Goal: Task Accomplishment & Management: Use online tool/utility

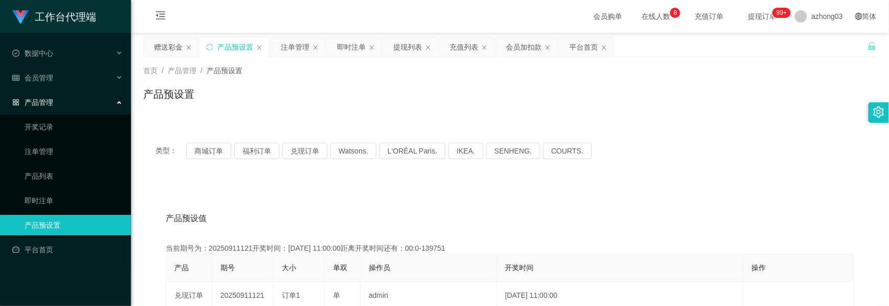
scroll to position [115, 0]
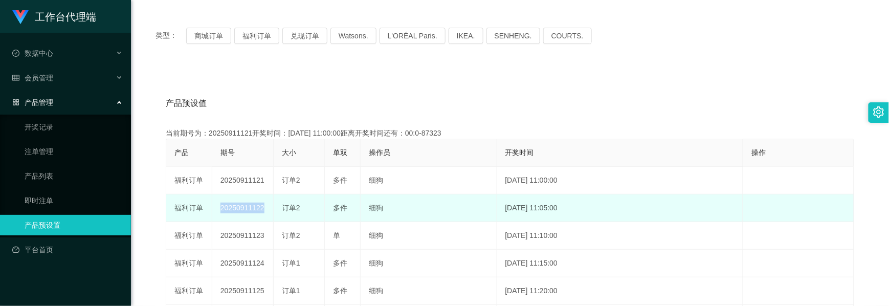
click at [248, 209] on td "20250911122" at bounding box center [242, 208] width 61 height 28
drag, startPoint x: 263, startPoint y: 208, endPoint x: 215, endPoint y: 208, distance: 48.1
click at [215, 208] on td "20250911122" at bounding box center [242, 208] width 61 height 28
copy td "20250911122"
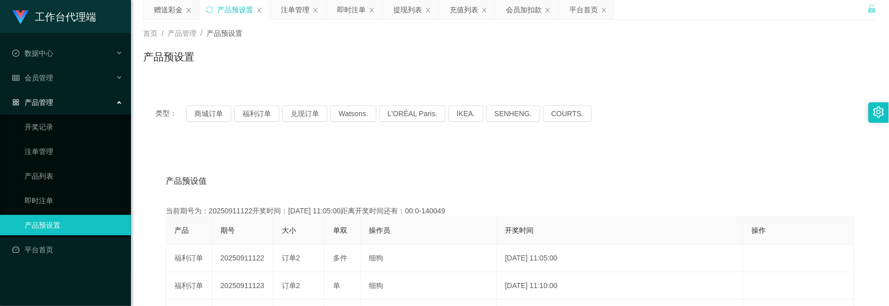
scroll to position [0, 0]
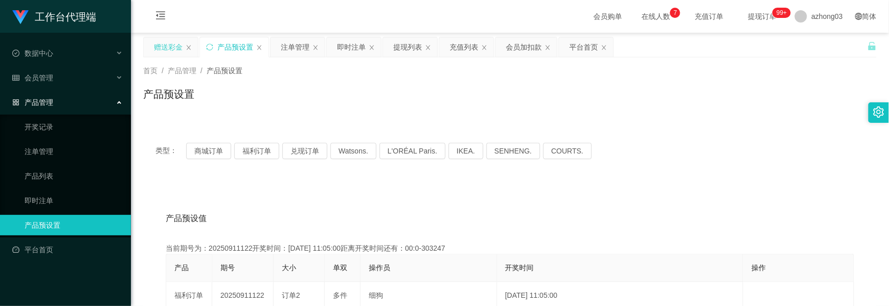
click at [162, 44] on div "赠送彩金" at bounding box center [168, 46] width 29 height 19
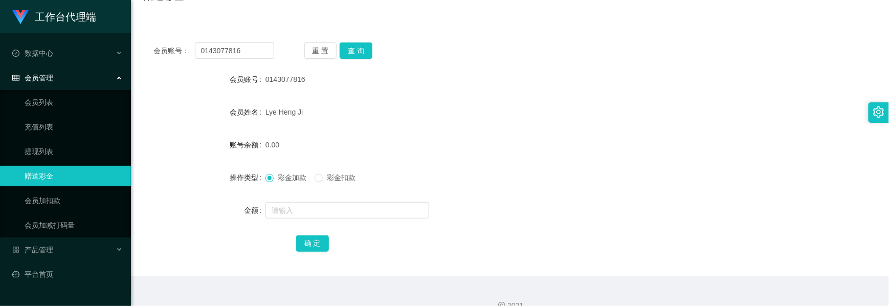
scroll to position [115, 0]
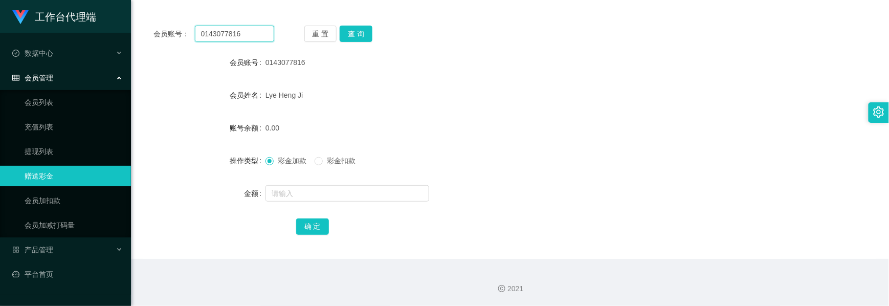
drag, startPoint x: 238, startPoint y: 33, endPoint x: 191, endPoint y: 37, distance: 47.8
click at [191, 37] on div "会员账号： 0143077816" at bounding box center [213, 34] width 121 height 16
paste input "7575"
type input "7575"
click at [347, 29] on button "查 询" at bounding box center [356, 34] width 33 height 16
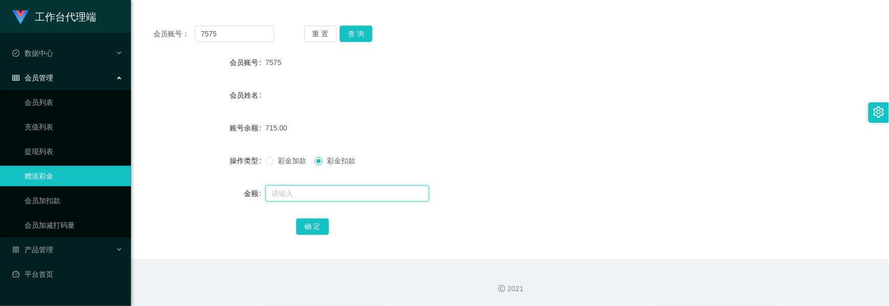
click at [311, 195] on input "text" at bounding box center [347, 193] width 164 height 16
click at [272, 164] on span at bounding box center [269, 161] width 8 height 8
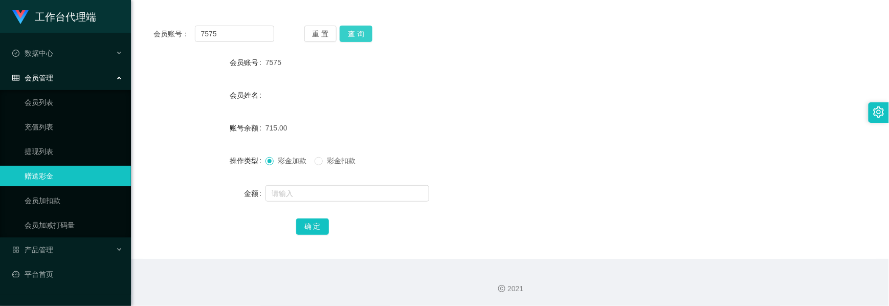
click at [354, 39] on button "查 询" at bounding box center [356, 34] width 33 height 16
click at [354, 38] on button "查 询" at bounding box center [356, 34] width 33 height 16
click at [364, 38] on button "查 询" at bounding box center [356, 34] width 33 height 16
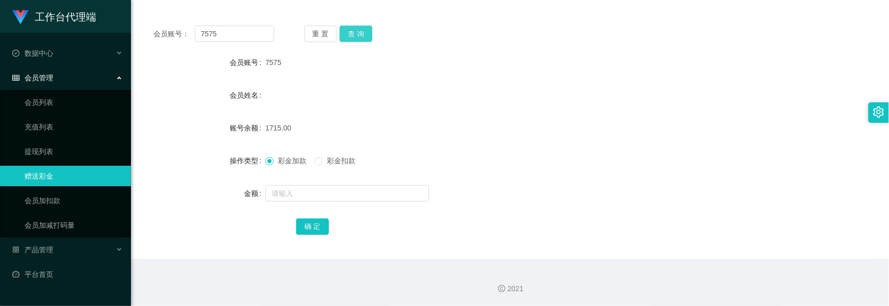
scroll to position [0, 0]
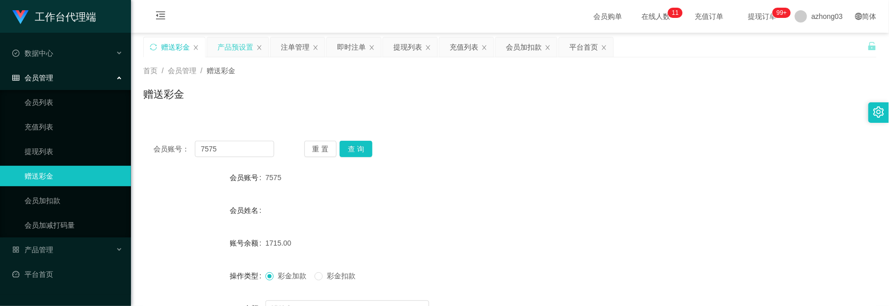
click at [228, 48] on div "产品预设置" at bounding box center [235, 46] width 36 height 19
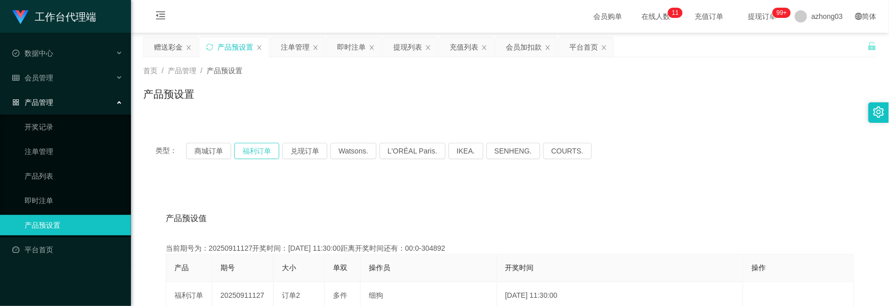
click at [253, 146] on button "福利订单" at bounding box center [256, 151] width 45 height 16
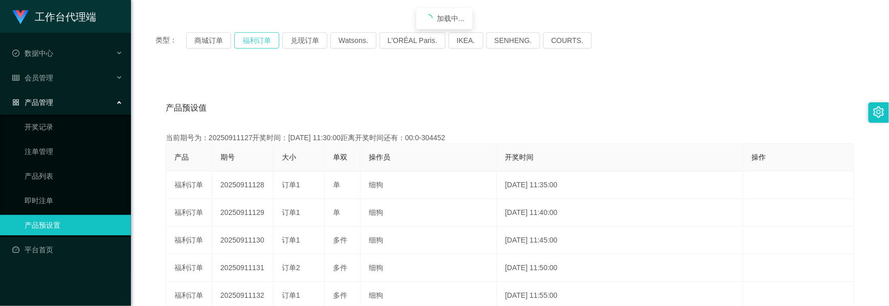
scroll to position [136, 0]
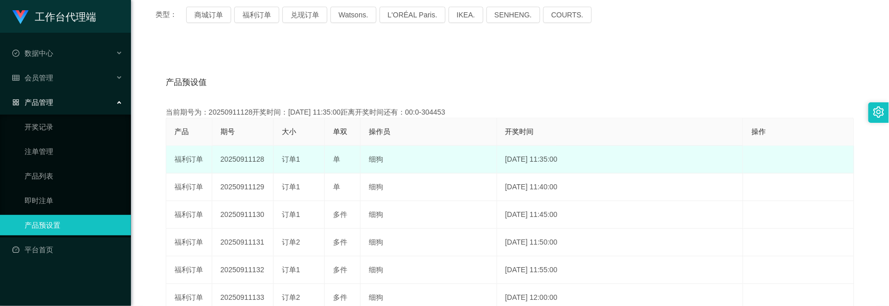
click at [246, 160] on td "20250911128" at bounding box center [242, 160] width 61 height 28
copy td "20250911128"
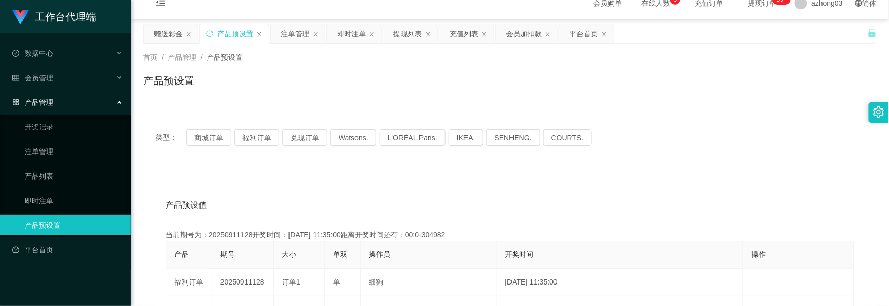
scroll to position [0, 0]
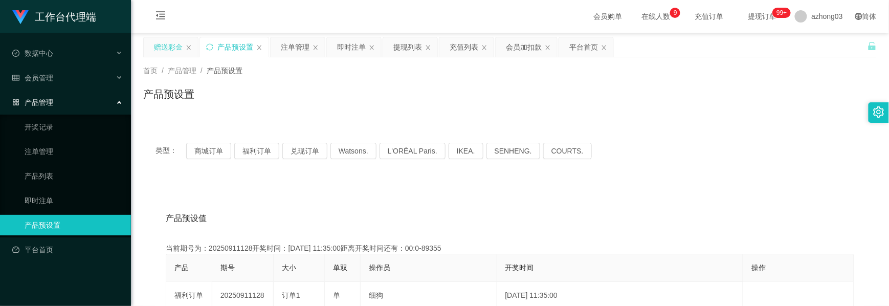
click at [169, 48] on div "赠送彩金" at bounding box center [168, 46] width 29 height 19
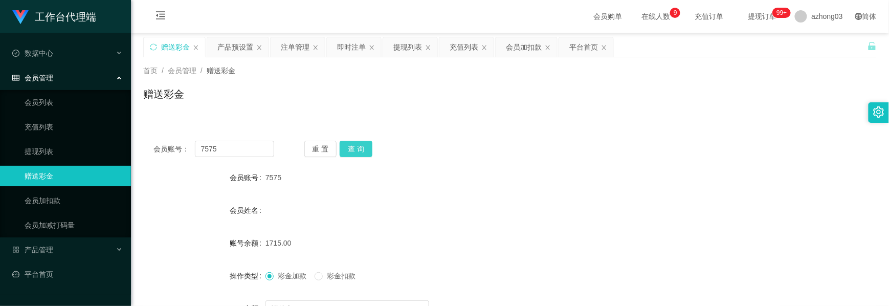
click at [350, 142] on button "查 询" at bounding box center [356, 149] width 33 height 16
click at [358, 146] on button "查 询" at bounding box center [356, 149] width 33 height 16
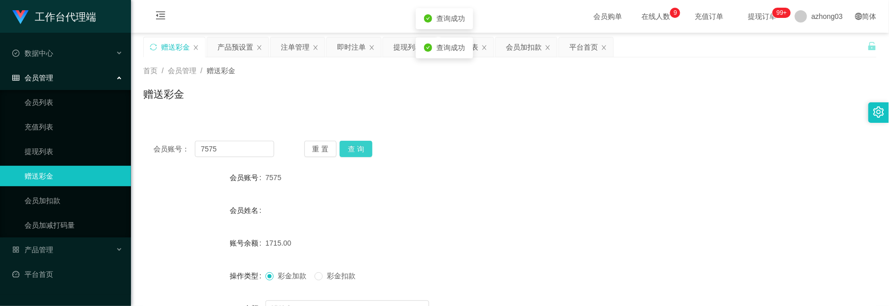
click at [358, 146] on button "查 询" at bounding box center [356, 149] width 33 height 16
click at [354, 148] on button "查 询" at bounding box center [356, 149] width 33 height 16
click at [350, 153] on button "查 询" at bounding box center [356, 149] width 33 height 16
click at [363, 148] on button "查 询" at bounding box center [356, 149] width 33 height 16
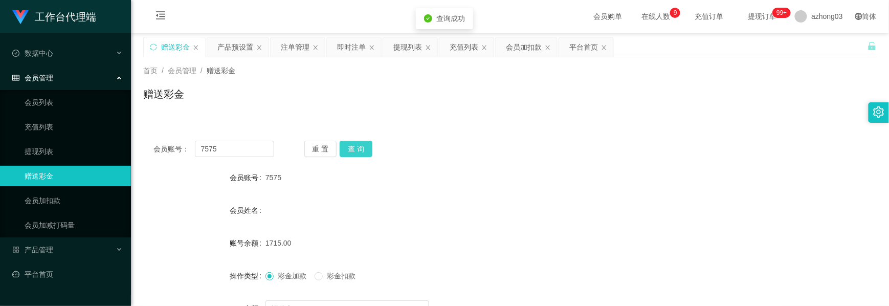
click at [363, 148] on button "查 询" at bounding box center [356, 149] width 33 height 16
click at [311, 150] on button "重 置" at bounding box center [320, 149] width 33 height 16
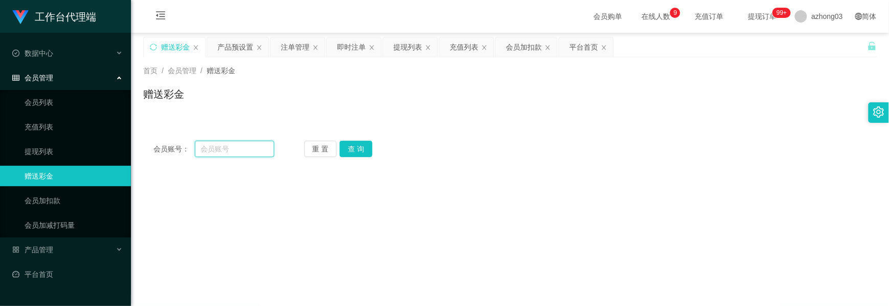
click at [231, 144] on input "text" at bounding box center [234, 149] width 79 height 16
type input "7575"
click at [361, 153] on button "查 询" at bounding box center [356, 149] width 33 height 16
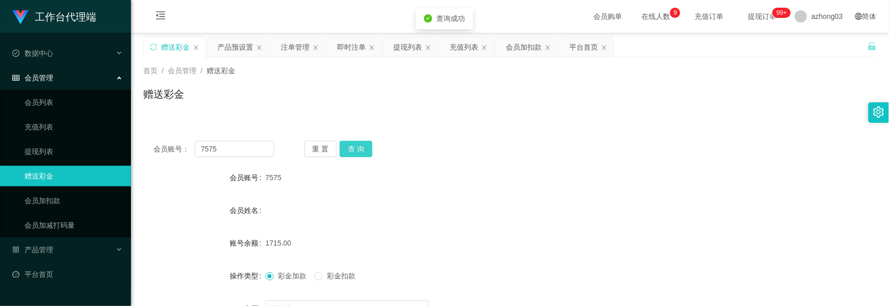
click at [361, 153] on button "查 询" at bounding box center [356, 149] width 33 height 16
click at [349, 144] on button "查 询" at bounding box center [356, 149] width 33 height 16
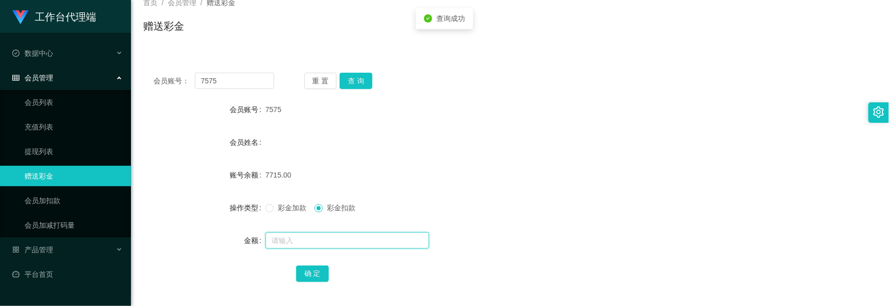
click at [312, 242] on input "text" at bounding box center [347, 240] width 164 height 16
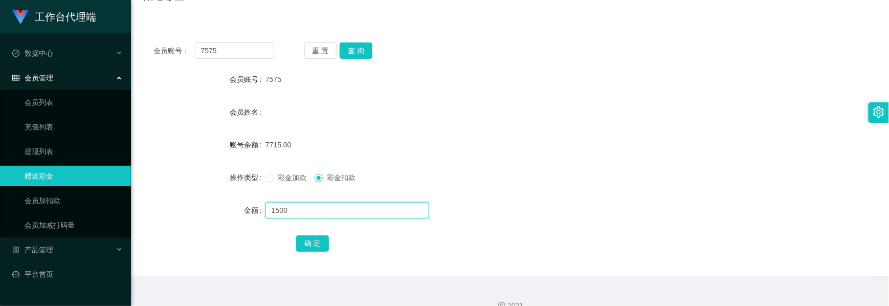
scroll to position [115, 0]
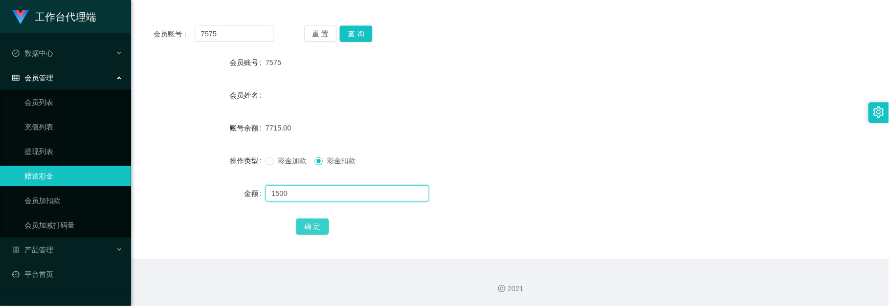
type input "1500"
click at [312, 222] on button "确 定" at bounding box center [312, 226] width 33 height 16
